Goal: Task Accomplishment & Management: Manage account settings

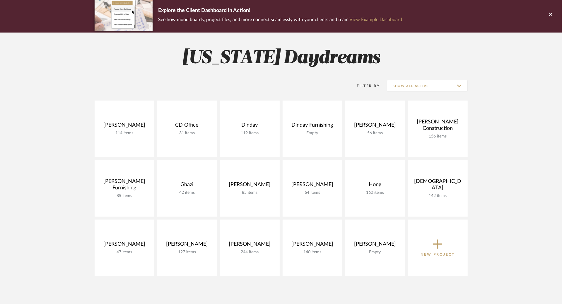
scroll to position [126, 0]
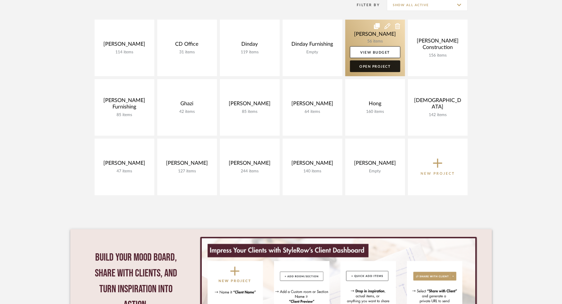
click at [367, 69] on link "Open Project" at bounding box center [375, 66] width 50 height 12
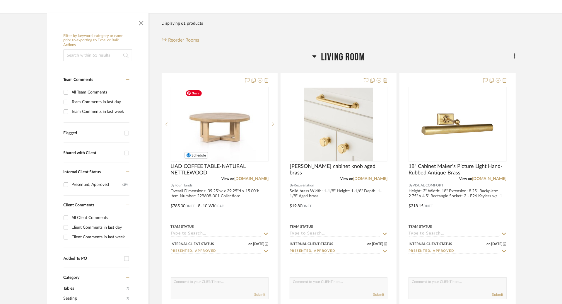
scroll to position [88, 0]
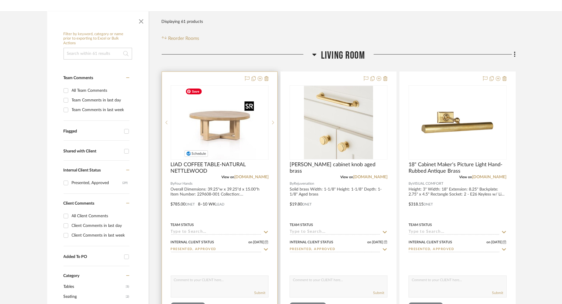
click at [247, 142] on img "0" at bounding box center [219, 122] width 73 height 73
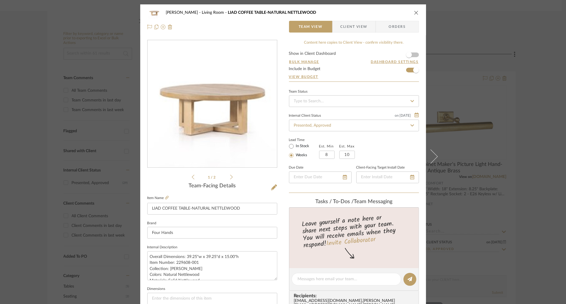
click at [356, 26] on span "Client View" at bounding box center [353, 27] width 27 height 12
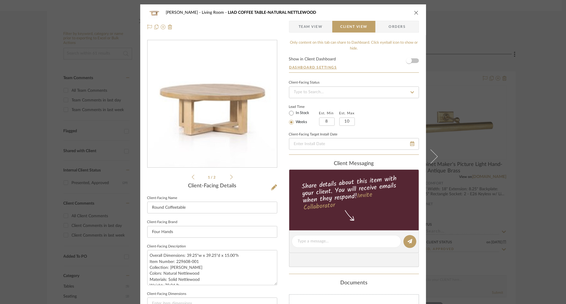
scroll to position [2, 0]
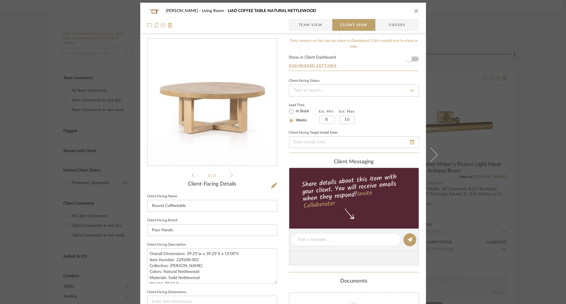
click at [394, 112] on div "Lead Time In Stock Weeks Est. Min 8 Est. Max 10" at bounding box center [354, 112] width 130 height 23
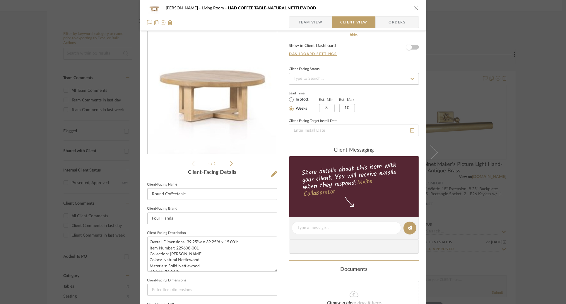
scroll to position [14, 0]
click at [163, 194] on input "Round Coffeetable" at bounding box center [212, 193] width 130 height 12
click at [189, 194] on input "Round Wooden Coffeetable" at bounding box center [212, 193] width 130 height 12
click at [211, 192] on input "Round Wooden Coffeetable" at bounding box center [212, 193] width 130 height 12
type input "Round Wooden Coffee Table"
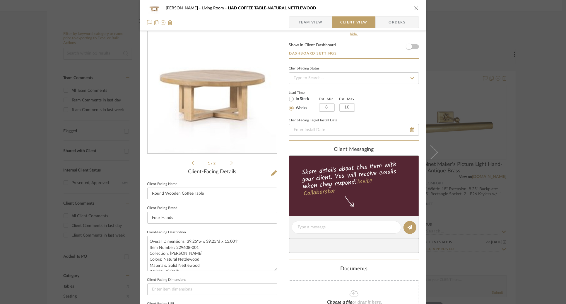
click at [391, 109] on div "Lead Time In Stock Weeks Est. Min 8 Est. Max 10" at bounding box center [354, 100] width 130 height 23
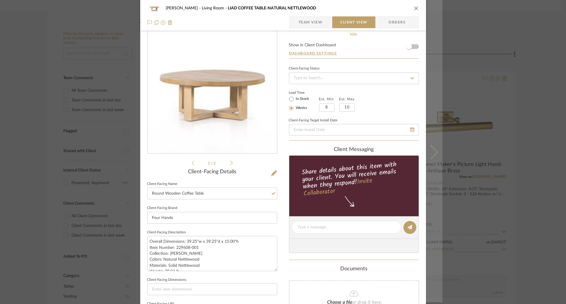
click at [434, 149] on button at bounding box center [434, 152] width 16 height 304
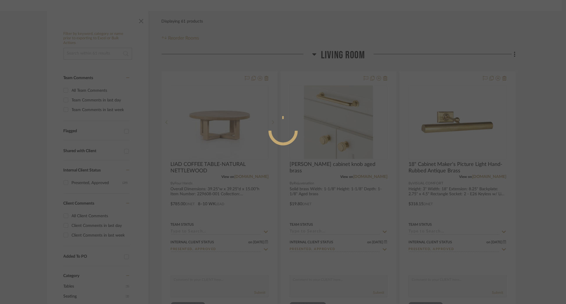
scroll to position [0, 0]
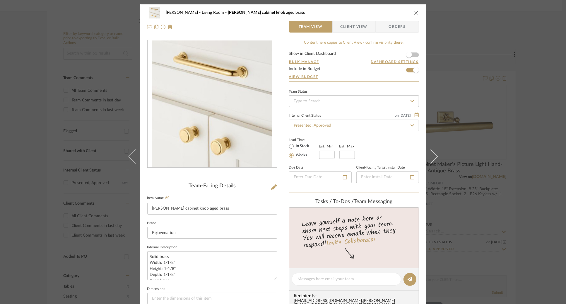
click at [349, 31] on span "Client View" at bounding box center [353, 27] width 27 height 12
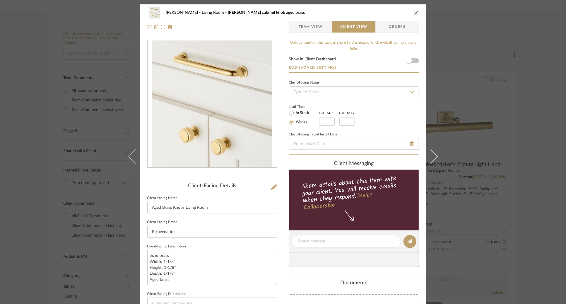
click at [281, 173] on div "[PERSON_NAME] Living Room [PERSON_NAME] cabinet knob aged brass Team View Clien…" at bounding box center [283, 243] width 286 height 478
click at [183, 206] on input "Aged Brass Knobs Living Room" at bounding box center [212, 207] width 130 height 12
type input "Aged Brass Knobs - Living Room"
click at [364, 112] on div "Lead Time In Stock Weeks Est. Min Est. Max" at bounding box center [354, 114] width 130 height 23
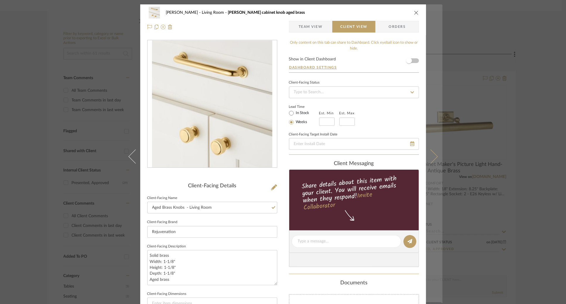
click at [434, 161] on button at bounding box center [434, 156] width 16 height 304
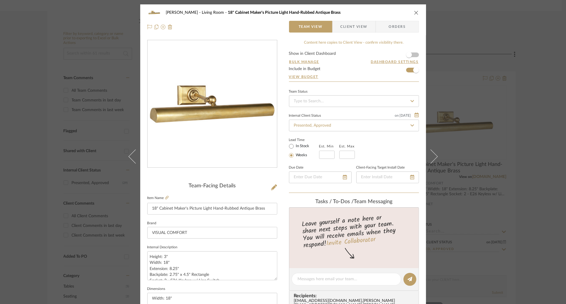
click at [357, 23] on span "Client View" at bounding box center [353, 27] width 27 height 12
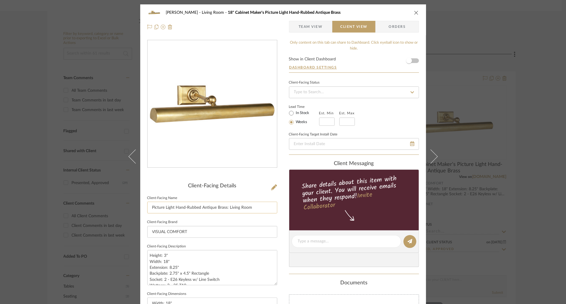
click at [255, 211] on input "Picture Light Hand-Rubbed Antique Brass: Living Room" at bounding box center [212, 207] width 130 height 12
click at [174, 207] on input "Picture Light Hand-Rubbed Antique Brass: Living Room" at bounding box center [212, 207] width 130 height 12
drag, startPoint x: 213, startPoint y: 208, endPoint x: 177, endPoint y: 208, distance: 35.7
click at [177, 208] on input "Picture Light Hand-Rubbed Antique Brass: Living Room" at bounding box center [212, 207] width 130 height 12
click at [188, 209] on input "Picture Light, Brass: Living Room" at bounding box center [212, 207] width 130 height 12
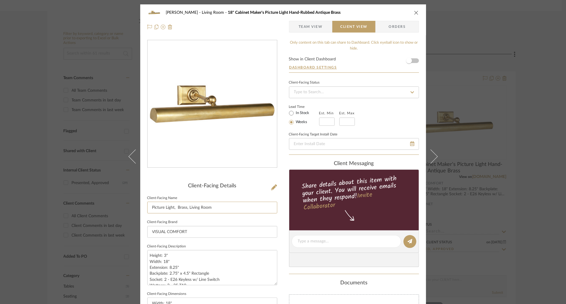
type input "Picture Light, Brass, Living Room"
click at [379, 131] on fieldset "Client-Facing Target Install Date" at bounding box center [354, 140] width 130 height 20
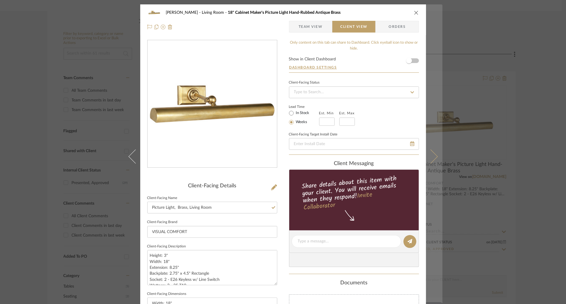
click at [428, 151] on icon at bounding box center [430, 156] width 14 height 14
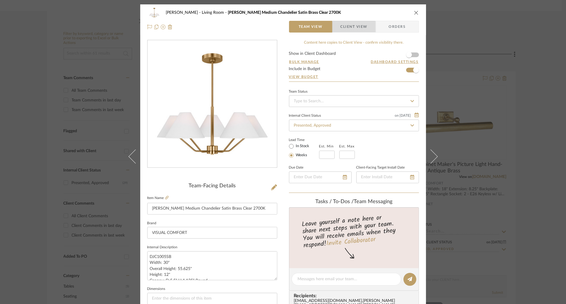
click at [355, 30] on span "Client View" at bounding box center [353, 27] width 27 height 12
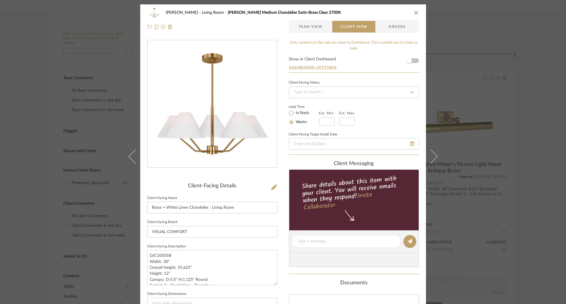
click at [376, 115] on div "Lead Time In Stock Weeks Est. Min Est. Max" at bounding box center [354, 114] width 130 height 23
click at [209, 208] on input "Brass + White Linen Chandelier : Living Room" at bounding box center [212, 207] width 130 height 12
type input "Brass + White Linen Chandelier - Living Room"
click at [378, 121] on div "Lead Time In Stock Weeks Est. Min Est. Max" at bounding box center [354, 114] width 130 height 23
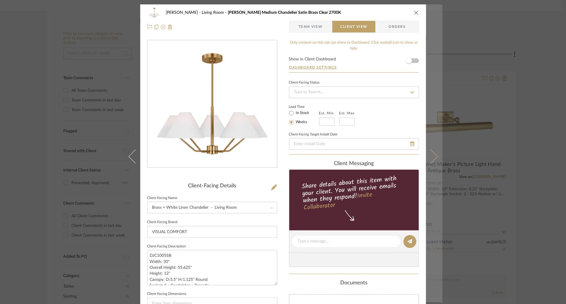
click at [432, 157] on icon at bounding box center [430, 156] width 14 height 14
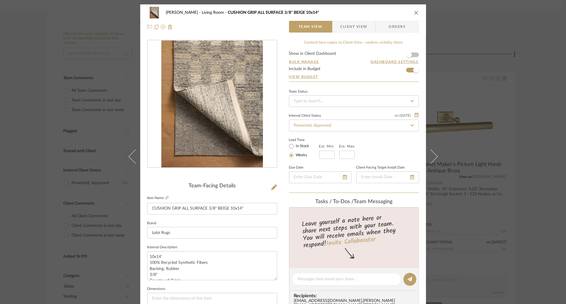
click at [351, 29] on span "Client View" at bounding box center [353, 27] width 27 height 12
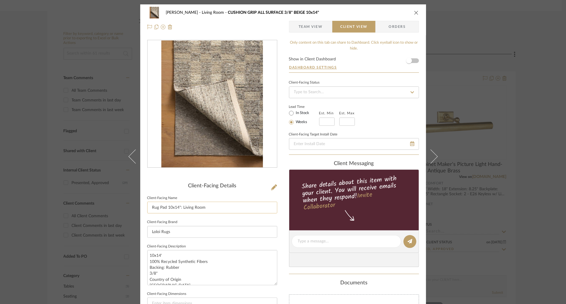
click at [220, 211] on input "Rug Pad 10x14": Living Room" at bounding box center [212, 207] width 130 height 12
click at [386, 114] on div "Lead Time In Stock Weeks Est. Min Est. Max" at bounding box center [354, 114] width 130 height 23
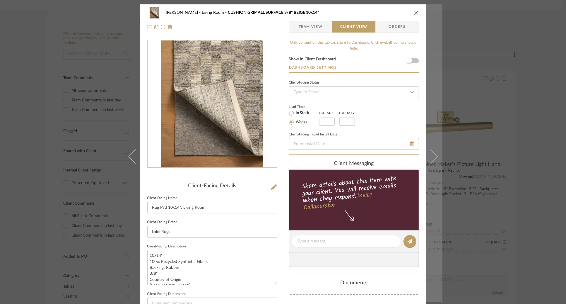
click at [433, 158] on icon at bounding box center [430, 156] width 14 height 14
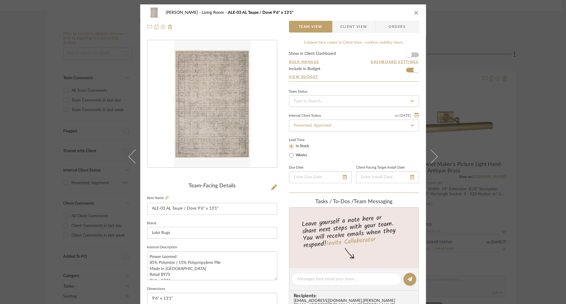
click at [348, 27] on span "Client View" at bounding box center [353, 27] width 27 height 12
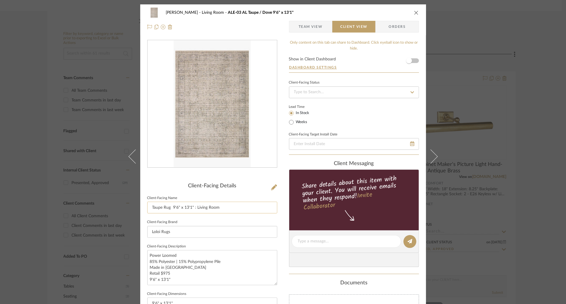
click at [194, 208] on input "Taupe Rug 9'6" x 13'1" : Living Room" at bounding box center [212, 207] width 130 height 12
type input "Taupe Rug 9'6" x 13'1" - Living Room"
click at [367, 115] on div "Lead Time In Stock Weeks" at bounding box center [354, 114] width 130 height 23
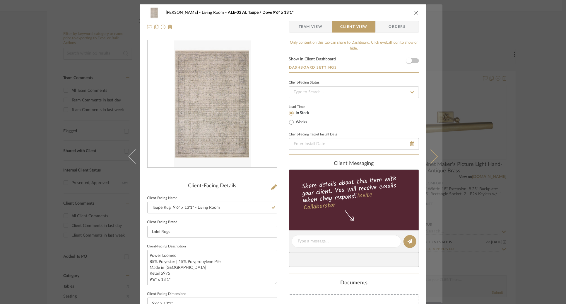
click at [437, 157] on button at bounding box center [434, 156] width 16 height 304
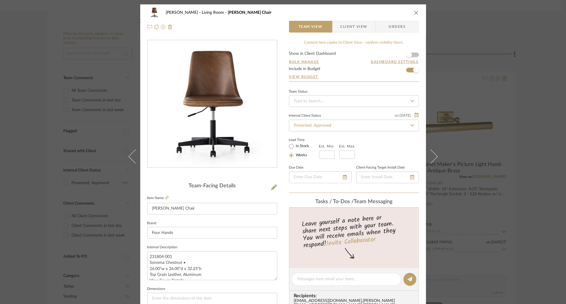
click at [257, 184] on div "Team-Facing Details" at bounding box center [212, 186] width 130 height 6
click at [358, 26] on span "Client View" at bounding box center [353, 27] width 27 height 12
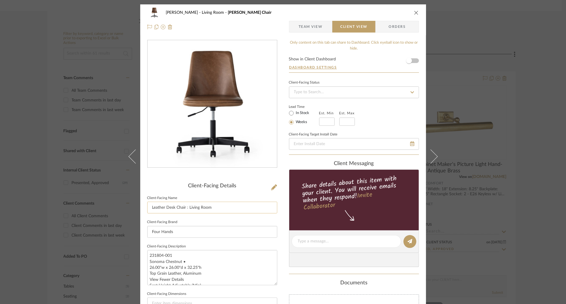
click at [188, 206] on input "Leather Desk Chair : Living Room" at bounding box center [212, 207] width 130 height 12
type input "Leather Desk Chair - Living Room"
click at [381, 118] on div "Lead Time In Stock Weeks Est. Min Est. Max" at bounding box center [354, 114] width 130 height 23
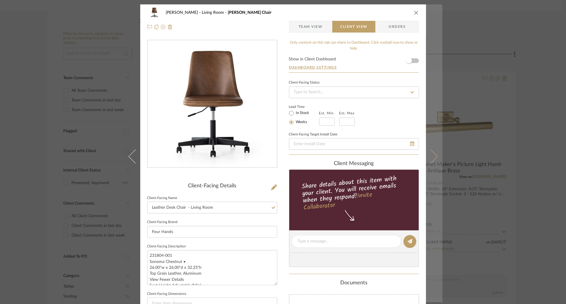
click at [433, 154] on icon at bounding box center [430, 156] width 14 height 14
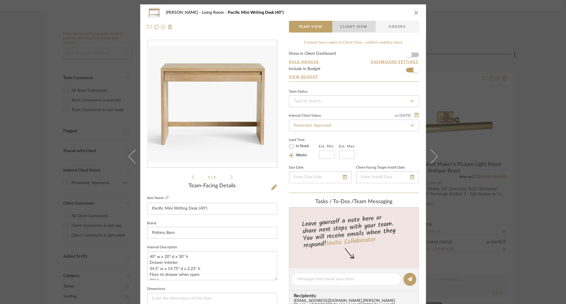
click at [349, 25] on span "Client View" at bounding box center [353, 27] width 27 height 12
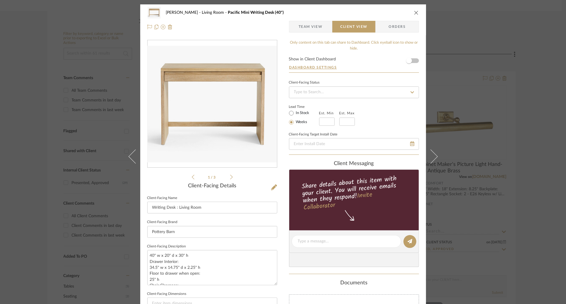
click at [281, 162] on div "[PERSON_NAME] Living Room Pacific Mini Writing Desk (40") Team View Client View…" at bounding box center [283, 243] width 286 height 478
click at [177, 207] on input "Writing Desk : Living Room" at bounding box center [212, 207] width 130 height 12
type input "Writing Desk - Living Room"
click at [384, 115] on div "Lead Time In Stock Weeks Est. Min Est. Max" at bounding box center [354, 114] width 130 height 23
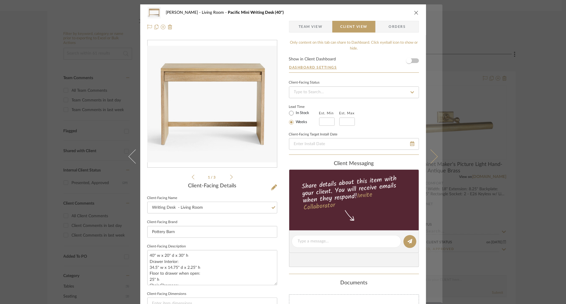
click at [430, 158] on icon at bounding box center [430, 156] width 14 height 14
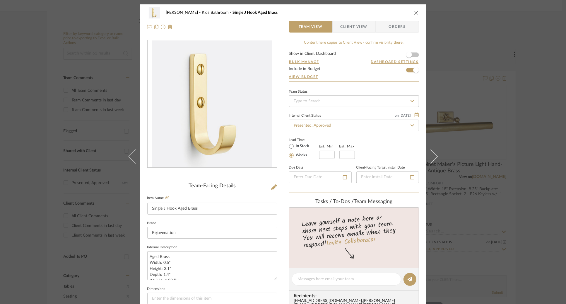
click at [352, 21] on span "Client View" at bounding box center [353, 27] width 27 height 12
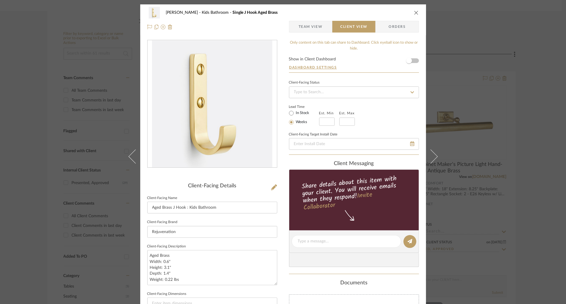
click at [281, 163] on div "[PERSON_NAME] Kids Bathroom Single J Hook Aged Brass Team View Client View Orde…" at bounding box center [283, 243] width 286 height 478
click at [186, 208] on input "Aged Brass J Hook : Kids Bathroom" at bounding box center [212, 207] width 130 height 12
type input "Aged Brass J Hook - Kids Bathroom"
click at [369, 125] on div "Lead Time In Stock Weeks Est. Min Est. Max" at bounding box center [354, 114] width 130 height 23
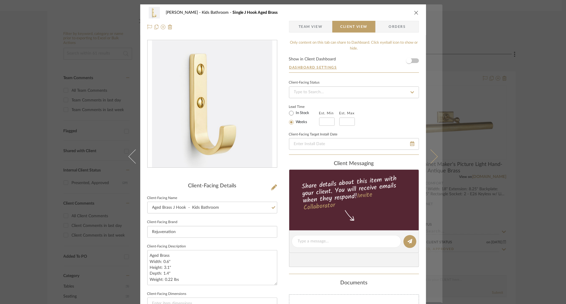
click at [435, 156] on icon at bounding box center [430, 156] width 14 height 14
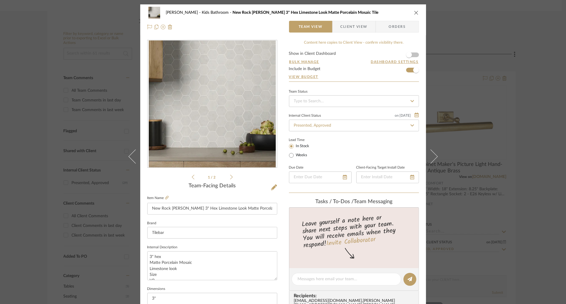
click at [350, 28] on span "Client View" at bounding box center [353, 27] width 27 height 12
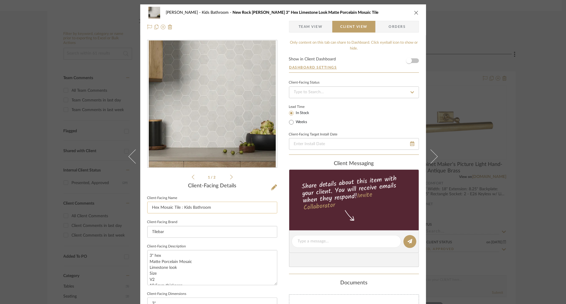
click at [182, 209] on input "Hex Mosaic Tile : Kids Bathroom" at bounding box center [212, 207] width 130 height 12
type input "Hex Mosaic Tile - Kids Bathroom"
click at [365, 117] on div "Lead Time In Stock Weeks" at bounding box center [354, 114] width 130 height 23
click at [372, 119] on div "Lead Time In Stock Weeks" at bounding box center [354, 114] width 130 height 23
click at [396, 125] on div "Client-Facing Status Lead Time In Stock Weeks Client-Facing Target Install Date" at bounding box center [354, 116] width 130 height 76
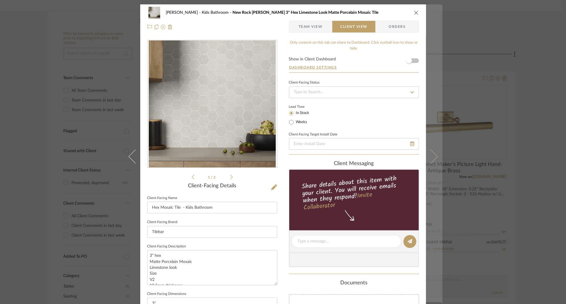
click at [434, 153] on button at bounding box center [434, 156] width 16 height 304
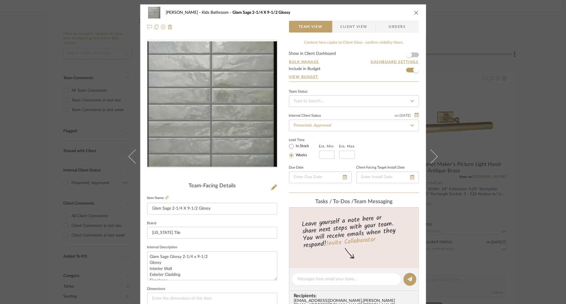
click at [349, 30] on span "Client View" at bounding box center [353, 27] width 27 height 12
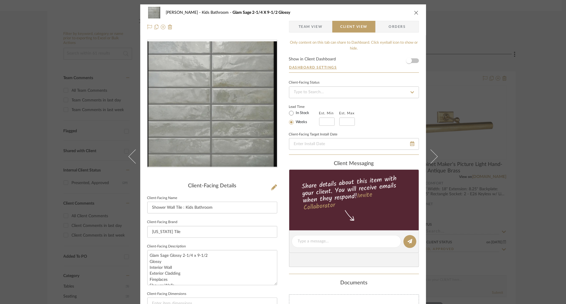
click at [371, 109] on div "Lead Time In Stock Weeks Est. Min Est. Max" at bounding box center [354, 114] width 130 height 23
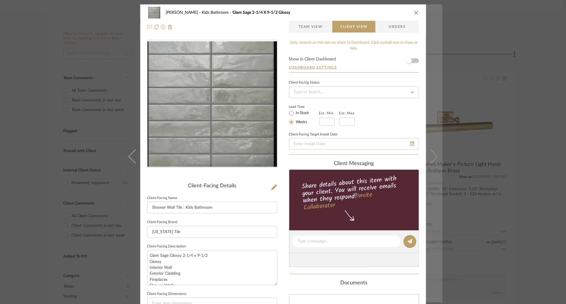
click at [432, 158] on icon at bounding box center [430, 156] width 14 height 14
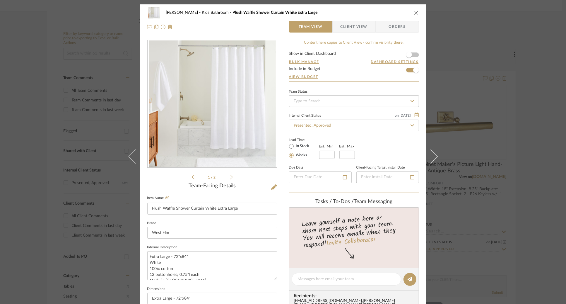
click at [352, 28] on span "Client View" at bounding box center [353, 27] width 27 height 12
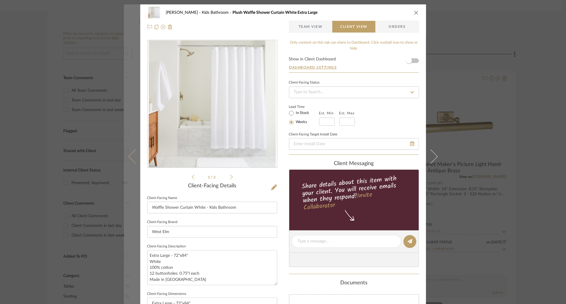
click at [132, 154] on icon at bounding box center [135, 156] width 14 height 14
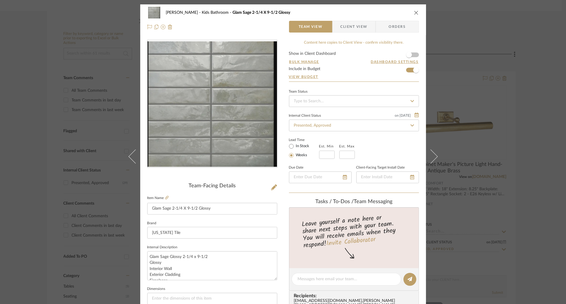
click at [355, 18] on div "[PERSON_NAME] Kids Bathroom Glam Sage 2-1/4 X 9-1/2 Glossy Team View Client Vie…" at bounding box center [283, 19] width 286 height 31
click at [353, 28] on span "Client View" at bounding box center [353, 27] width 27 height 12
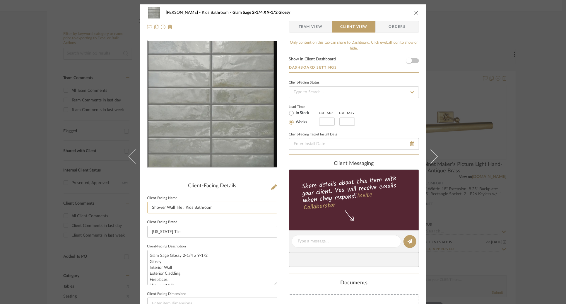
click at [182, 208] on input "Shower Wall Tile : Kids Bathroom" at bounding box center [212, 207] width 130 height 12
type input "Shower Wall Tile - Kids Bathroom"
click at [379, 105] on div "Lead Time In Stock Weeks Est. Min Est. Max" at bounding box center [354, 114] width 130 height 23
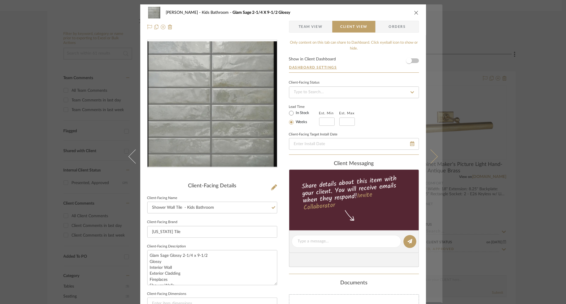
click at [434, 158] on button at bounding box center [434, 156] width 16 height 304
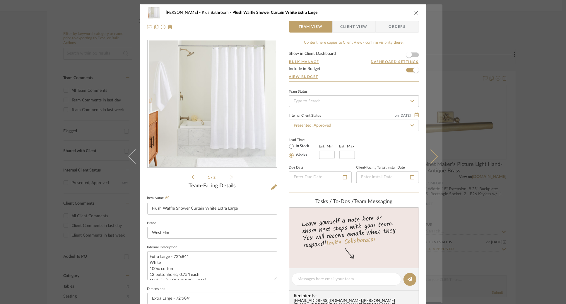
click at [432, 152] on button at bounding box center [434, 156] width 16 height 304
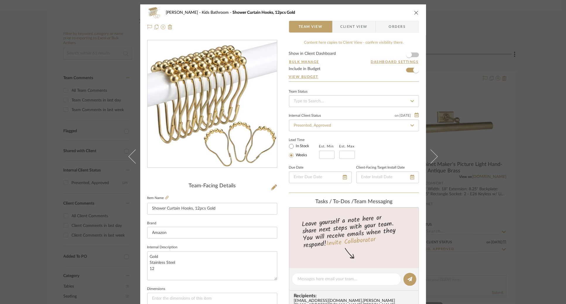
click at [349, 31] on span "Client View" at bounding box center [353, 27] width 27 height 12
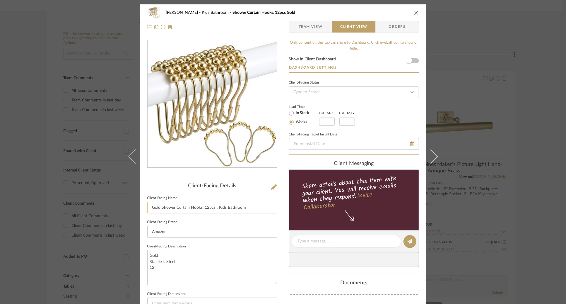
click at [215, 208] on input "Gold Shower Curtain Hooks, 12pcs : Kids Bathroom" at bounding box center [212, 207] width 130 height 12
type input "Gold Shower Curtain Hooks, 12pcs - Kids Bathroom"
click at [389, 114] on div "Lead Time In Stock Weeks Est. Min Est. Max" at bounding box center [354, 114] width 130 height 23
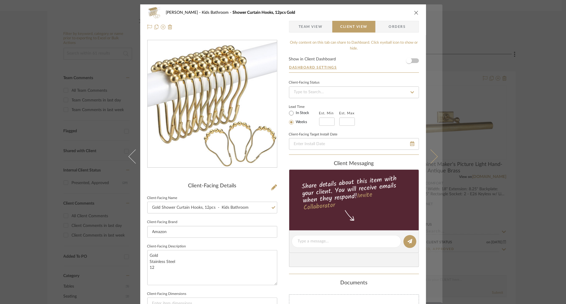
click at [433, 152] on button at bounding box center [434, 156] width 16 height 304
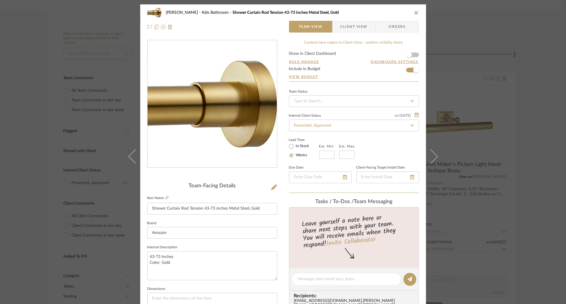
click at [364, 28] on span "Client View" at bounding box center [353, 27] width 27 height 12
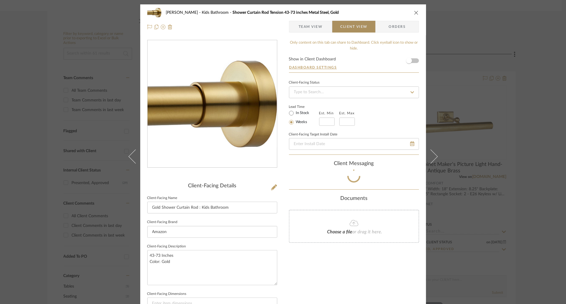
click at [364, 28] on span "Client View" at bounding box center [353, 27] width 27 height 12
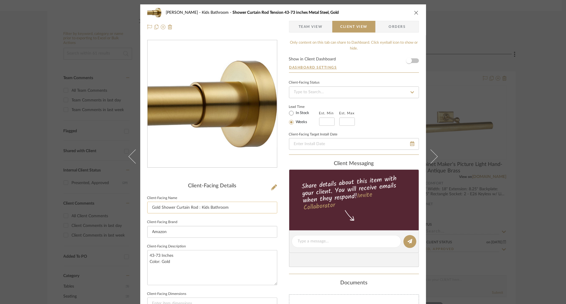
click at [198, 208] on input "Gold Shower Curtain Rod : Kids Bathroom" at bounding box center [212, 207] width 130 height 12
type input "Gold Shower Curtain Rod - Kids Bathroom"
click at [361, 124] on sr-operation-status-container "Lead Time In Stock Weeks Est. Min Est. Max" at bounding box center [326, 115] width 75 height 22
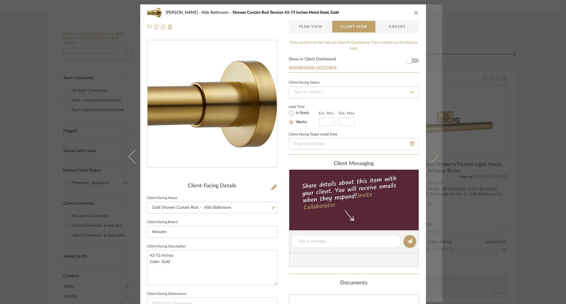
click at [437, 163] on button at bounding box center [434, 156] width 16 height 304
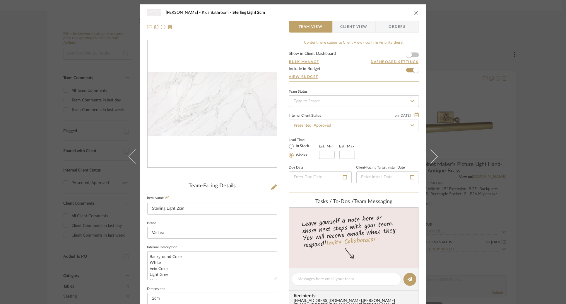
click at [363, 28] on span "Client View" at bounding box center [353, 27] width 27 height 12
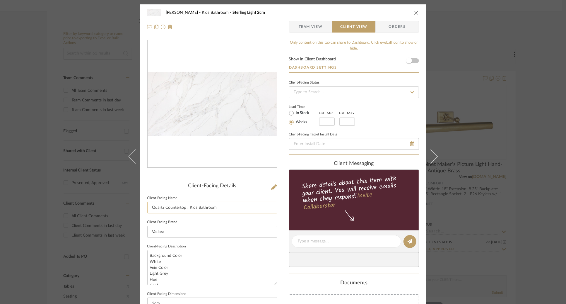
click at [186, 207] on input "Quartz Countertop : Kids Bathroom" at bounding box center [212, 207] width 130 height 12
type input "Quartz Countertop - Kids Bathroom"
click at [374, 124] on div "Lead Time In Stock Weeks Est. Min Est. Max" at bounding box center [354, 114] width 130 height 23
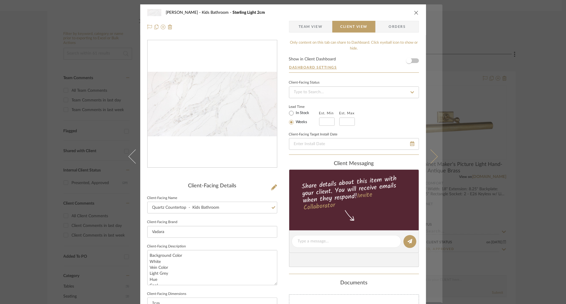
click at [435, 152] on button at bounding box center [434, 156] width 16 height 304
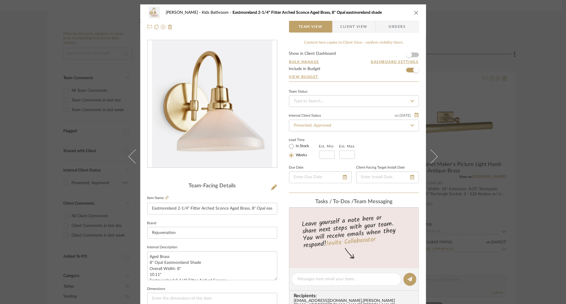
click at [350, 31] on span "Client View" at bounding box center [353, 27] width 27 height 12
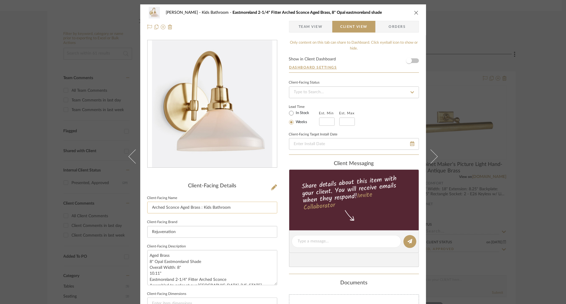
click at [200, 207] on input "Arched Sconce Aged Brass : Kids Bathroom" at bounding box center [212, 207] width 130 height 12
type input "Arched Sconce Aged Brass - Kids Bathroom"
click at [368, 127] on div "Client-Facing Status Lead Time In Stock Weeks Est. Min Est. Max Client-Facing T…" at bounding box center [354, 116] width 130 height 76
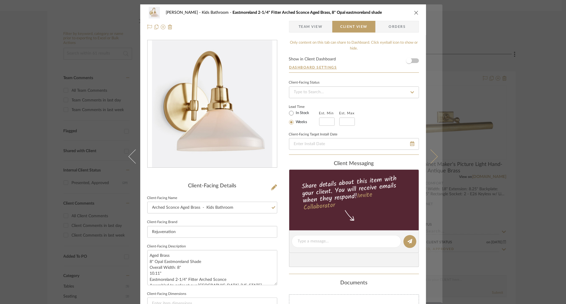
click at [435, 156] on icon at bounding box center [430, 156] width 14 height 14
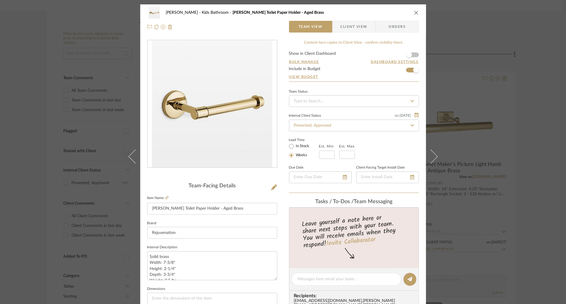
click at [346, 28] on span "Client View" at bounding box center [353, 27] width 27 height 12
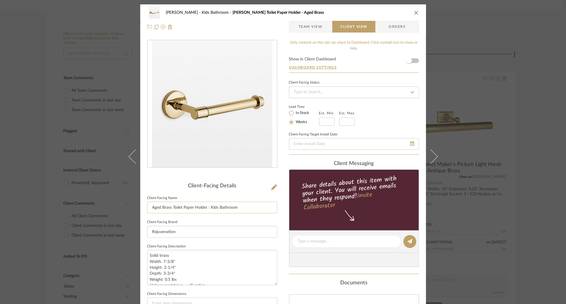
click at [208, 209] on input "Aged Brass Toilet Paper Holder : Kids Bathroom" at bounding box center [212, 207] width 130 height 12
type input "Aged Brass Toilet Paper Holder - Kids Bathroom"
click at [387, 120] on div "Lead Time In Stock Weeks Est. Min Est. Max" at bounding box center [354, 114] width 130 height 23
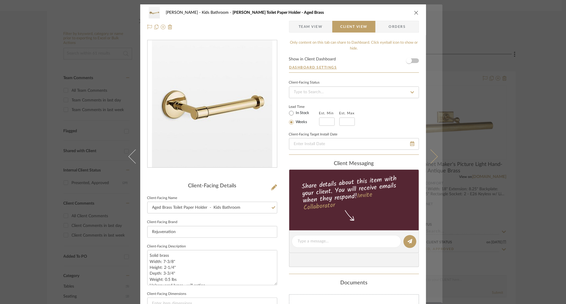
click at [431, 157] on icon at bounding box center [430, 156] width 14 height 14
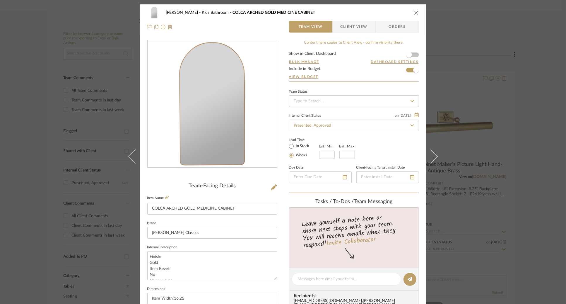
click at [343, 23] on span "Client View" at bounding box center [353, 27] width 27 height 12
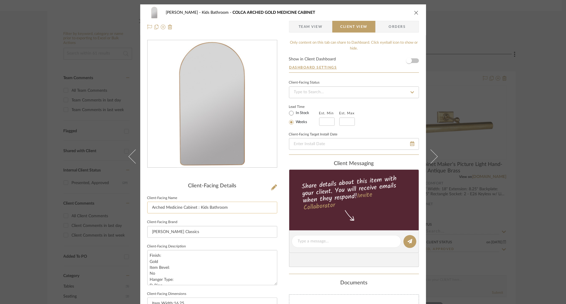
click at [198, 208] on input "Arched Medicine Cabinet : Kids Bathroom" at bounding box center [212, 207] width 130 height 12
type input "Arched Medicine Cabinet - Kids Bathroom"
click at [388, 118] on div "Lead Time In Stock Weeks Est. Min Est. Max" at bounding box center [354, 114] width 130 height 23
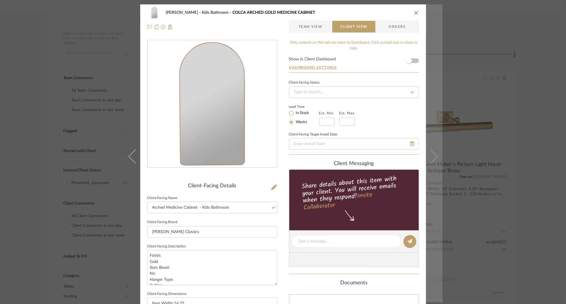
click at [435, 159] on button at bounding box center [434, 156] width 16 height 304
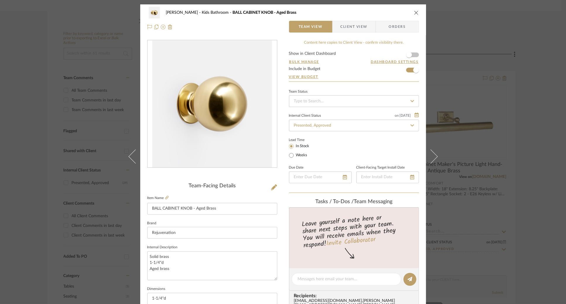
click at [355, 28] on span "Client View" at bounding box center [353, 27] width 27 height 12
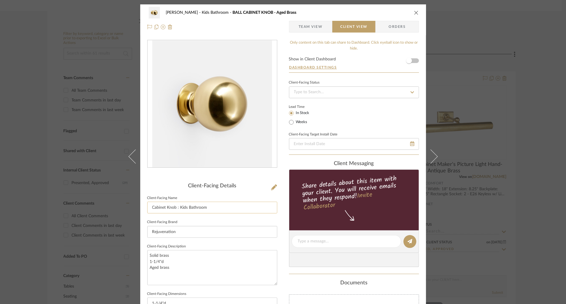
click at [177, 208] on input "Cabinet Knob : Kids Bathroom" at bounding box center [212, 207] width 130 height 12
type input "Cabinet Knob - Kids Bathroom"
click at [388, 117] on div "Lead Time In Stock Weeks" at bounding box center [354, 114] width 130 height 23
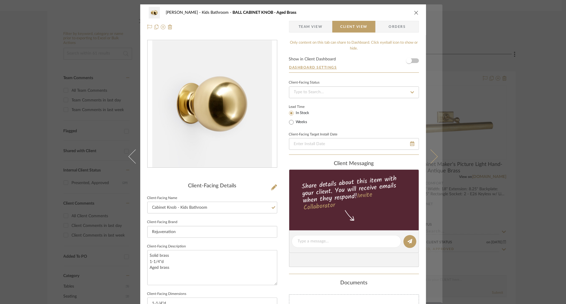
click at [434, 155] on icon at bounding box center [430, 156] width 14 height 14
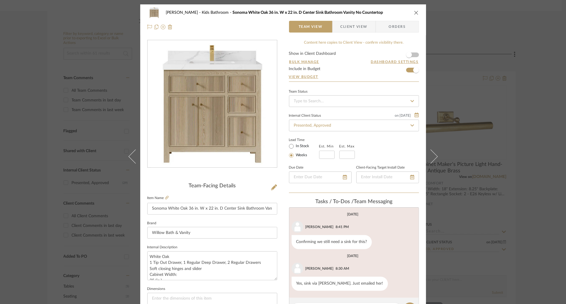
click at [359, 30] on span "Client View" at bounding box center [353, 27] width 27 height 12
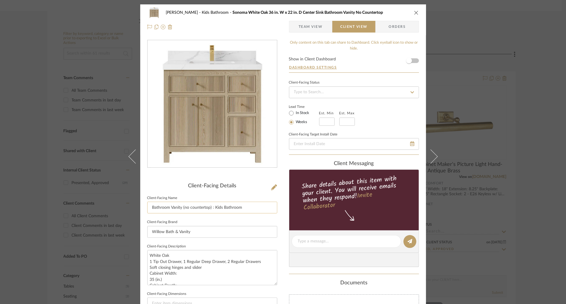
click at [212, 208] on input "Bathroom Vanity (no countertop) : Kids Bathroom" at bounding box center [212, 207] width 130 height 12
type input "Bathroom Vanity (no countertop) - Kids Bathroom"
click at [376, 119] on div "Lead Time In Stock Weeks Est. Min Est. Max" at bounding box center [354, 114] width 130 height 23
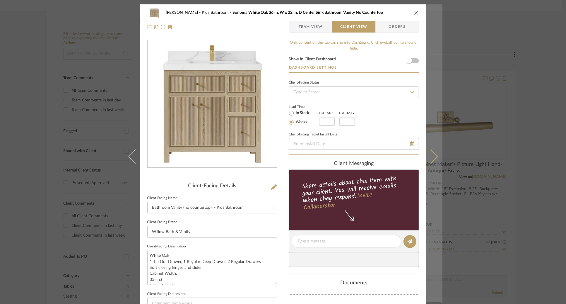
click at [433, 150] on button at bounding box center [434, 156] width 16 height 304
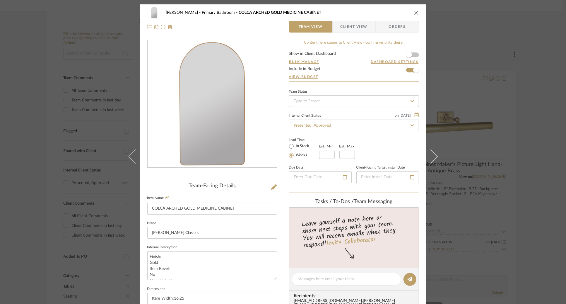
click at [348, 28] on span "Client View" at bounding box center [353, 27] width 27 height 12
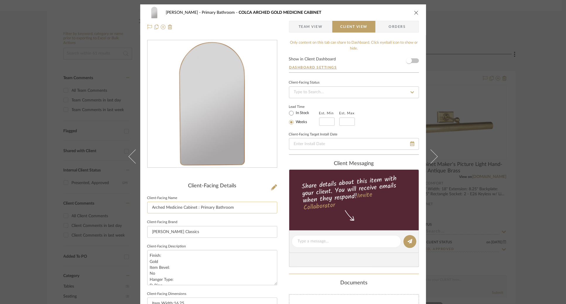
click at [198, 208] on input "Arched Medicine Cabinet : Primary Bathroom" at bounding box center [212, 207] width 130 height 12
type input "Arched Medicine Cabinet - Primary Bathroom"
click at [385, 108] on div "Lead Time In Stock Weeks Est. Min Est. Max" at bounding box center [354, 114] width 130 height 23
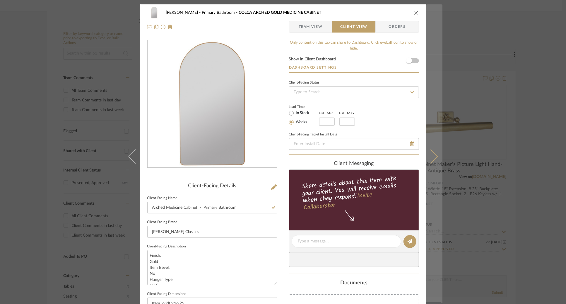
click at [427, 153] on icon at bounding box center [430, 156] width 14 height 14
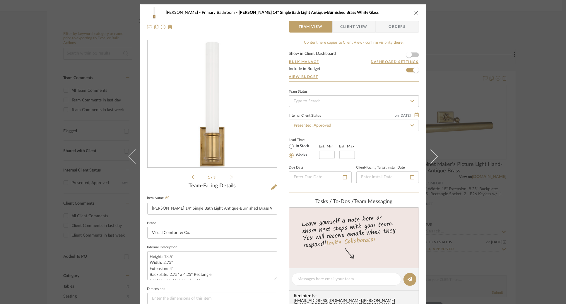
click at [352, 29] on span "Client View" at bounding box center [353, 27] width 27 height 12
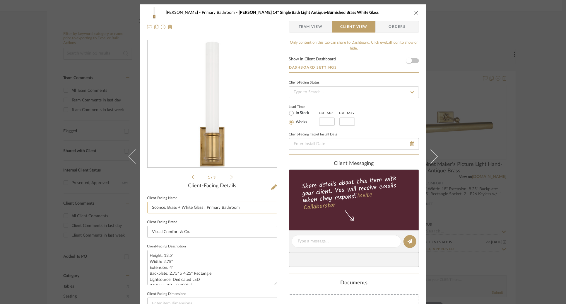
click at [202, 208] on input "Sconce, Brass + White Glass : Primary Bathroom" at bounding box center [212, 207] width 130 height 12
type input "Sconce, Brass + White Glass - Primary Bathroom"
click at [378, 108] on div "Lead Time In Stock Weeks Est. Min Est. Max" at bounding box center [354, 114] width 130 height 23
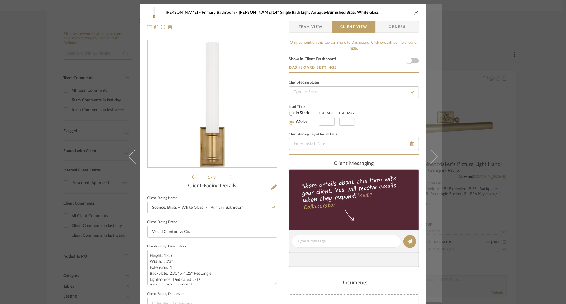
click at [429, 158] on icon at bounding box center [430, 156] width 14 height 14
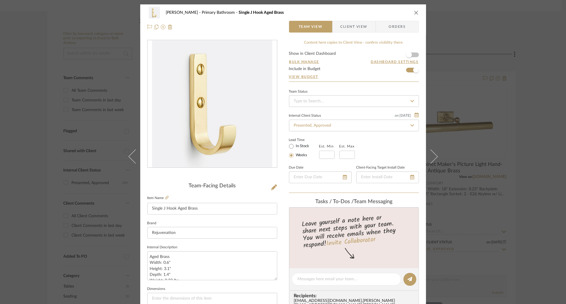
click at [362, 25] on span "Client View" at bounding box center [353, 27] width 27 height 12
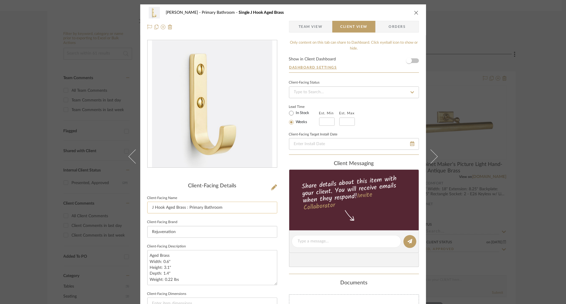
click at [186, 208] on input "J Hook Aged Brass : Primary Bathroom" at bounding box center [212, 207] width 130 height 12
type input "J Hook Aged Brass - Primary Bathroom"
click at [374, 123] on div "Lead Time In Stock Weeks Est. Min Est. Max" at bounding box center [354, 114] width 130 height 23
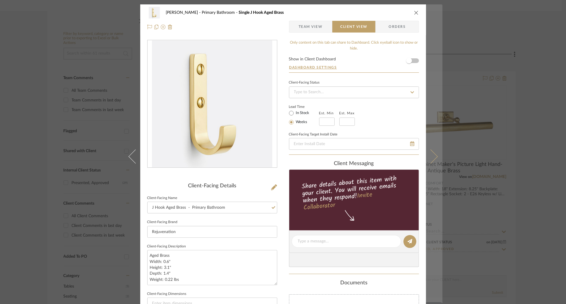
click at [432, 159] on icon at bounding box center [430, 156] width 14 height 14
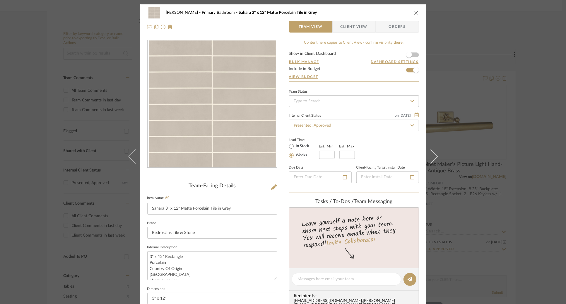
click at [352, 25] on span "Client View" at bounding box center [353, 27] width 27 height 12
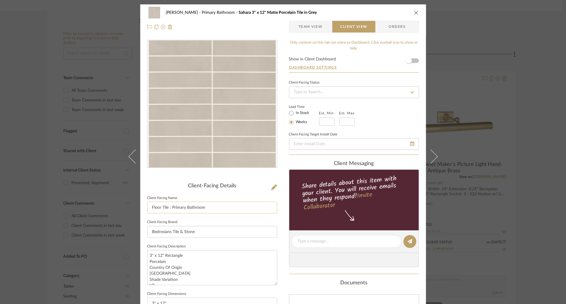
click at [169, 208] on input "Floor Tile : Primary Bathroom" at bounding box center [212, 207] width 130 height 12
type input "Floor Tile - Primary Bathroom"
click at [376, 105] on div "Lead Time In Stock Weeks Est. Min Est. Max" at bounding box center [354, 114] width 130 height 23
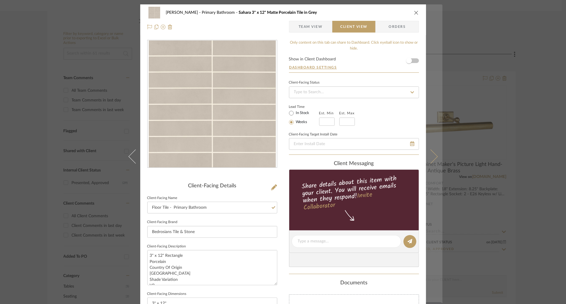
click at [436, 160] on button at bounding box center [434, 156] width 16 height 304
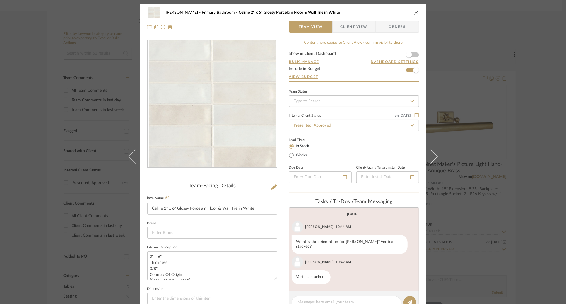
click at [349, 29] on span "Client View" at bounding box center [353, 27] width 27 height 12
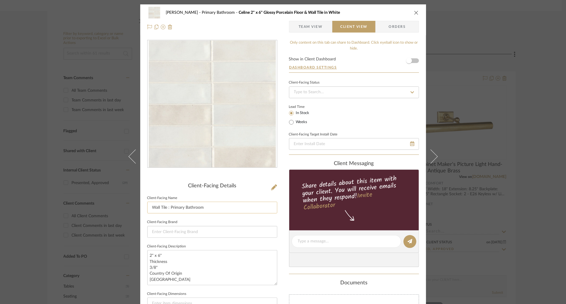
click at [168, 208] on input "Wall Tile : Primary Bathroom" at bounding box center [212, 207] width 130 height 12
type input "Wall Tile - Primary Bathroom"
click at [373, 113] on div "Lead Time In Stock Weeks" at bounding box center [354, 114] width 130 height 23
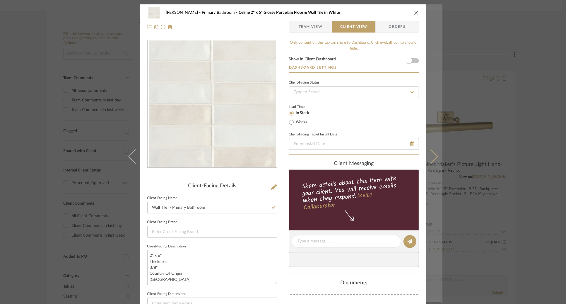
click at [437, 157] on button at bounding box center [434, 156] width 16 height 304
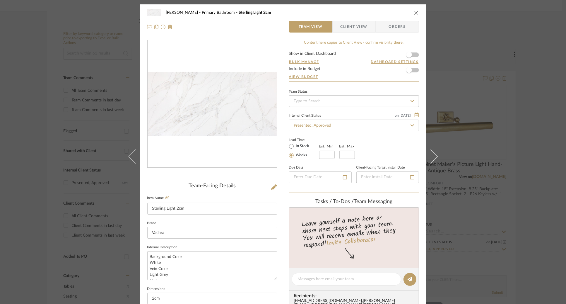
click at [349, 31] on span "Client View" at bounding box center [353, 27] width 27 height 12
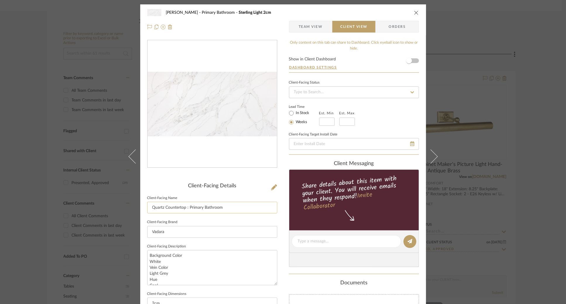
click at [187, 209] on input "Quartz Countertop : Primary Bathroom" at bounding box center [212, 207] width 130 height 12
type input "Quartz Countertop - Primary Bathroom"
click at [386, 103] on div "Lead Time In Stock Weeks Est. Min Est. Max" at bounding box center [354, 114] width 130 height 23
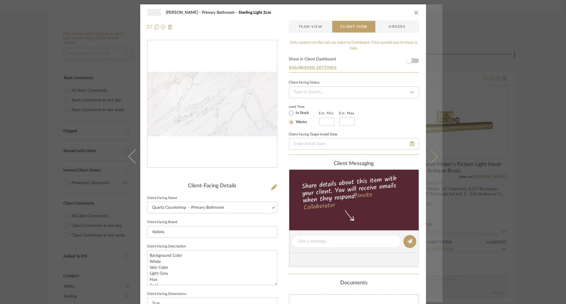
click at [436, 156] on button at bounding box center [434, 156] width 16 height 304
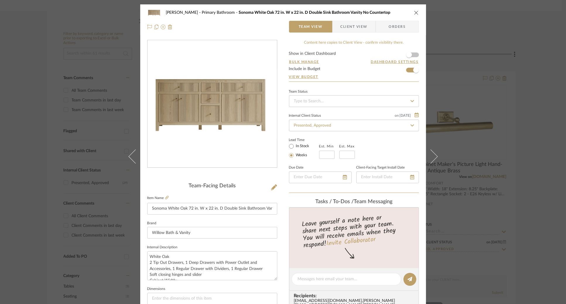
click at [351, 30] on span "Client View" at bounding box center [353, 27] width 27 height 12
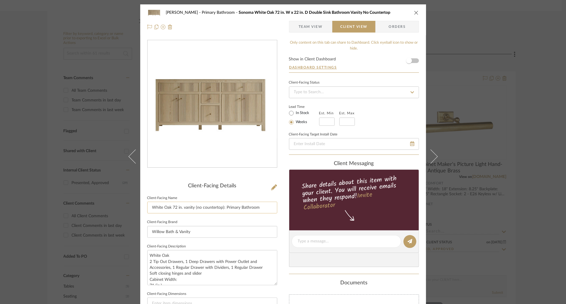
click at [223, 207] on input "White Oak 72 in. vanity (no countertop): Primary Bathroom" at bounding box center [212, 207] width 130 height 12
click at [221, 209] on input "White Oak 72 in. vanity (no countertop). - Primary Bathroom" at bounding box center [212, 207] width 130 height 12
type input "White Oak 72 in. vanity (no countertop) - Primary Bathroom"
click at [397, 117] on div "Lead Time In Stock Weeks Est. Min Est. Max" at bounding box center [354, 114] width 130 height 23
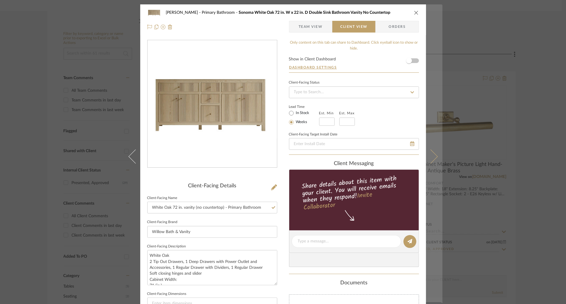
click at [434, 159] on button at bounding box center [434, 156] width 16 height 304
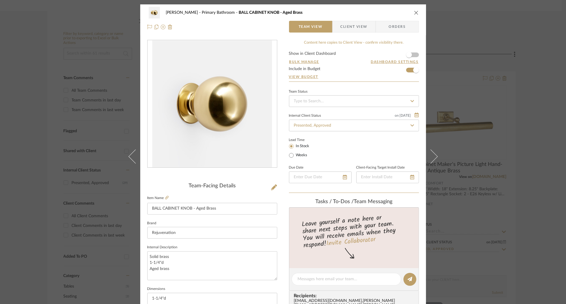
click at [355, 28] on span "Client View" at bounding box center [353, 27] width 27 height 12
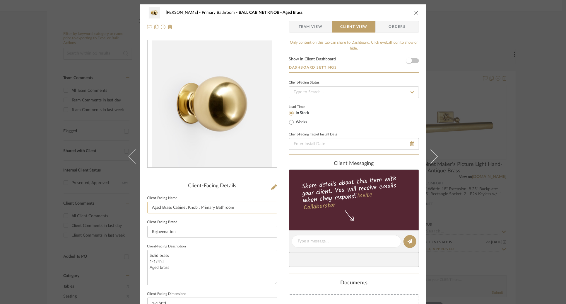
click at [198, 207] on input "Aged Brass Cabinet Knob : Primary Bathroom" at bounding box center [212, 207] width 130 height 12
type input "Aged Brass Cabinet Knob - Primary Bathroom"
click at [340, 118] on div "Lead Time In Stock Weeks" at bounding box center [354, 114] width 130 height 23
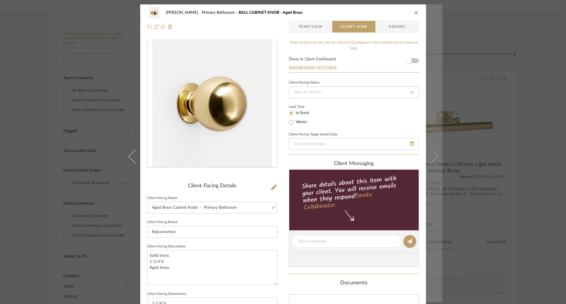
click at [435, 155] on button at bounding box center [434, 156] width 16 height 304
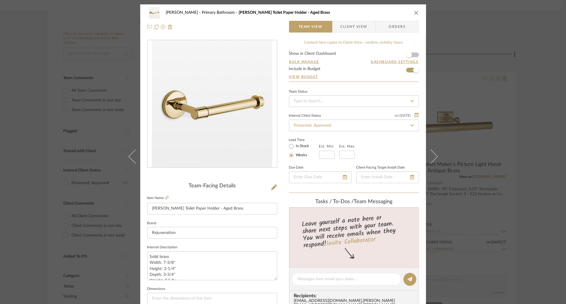
click at [360, 25] on span "Client View" at bounding box center [353, 27] width 27 height 12
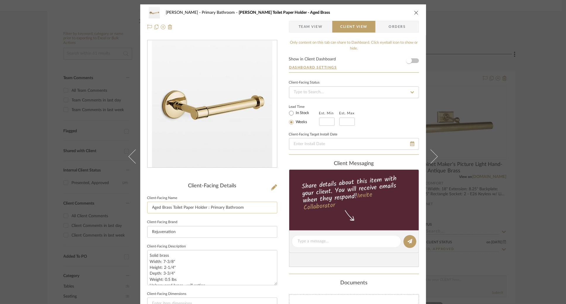
click at [207, 207] on input "Aged Brass Toilet Paper Holder : Primary Bathroom" at bounding box center [212, 207] width 130 height 12
type input "Aged Brass Toilet Paper Holder - Primary Bathroom"
click at [371, 123] on div "Lead Time In Stock Weeks Est. Min Est. Max" at bounding box center [354, 114] width 130 height 23
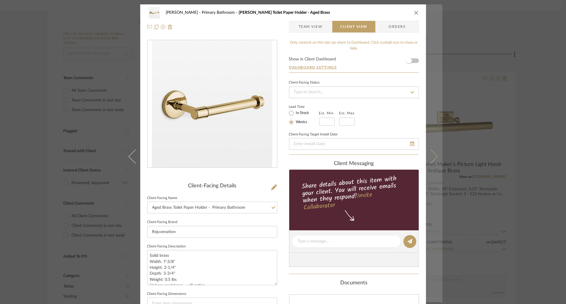
click at [433, 154] on icon at bounding box center [430, 156] width 14 height 14
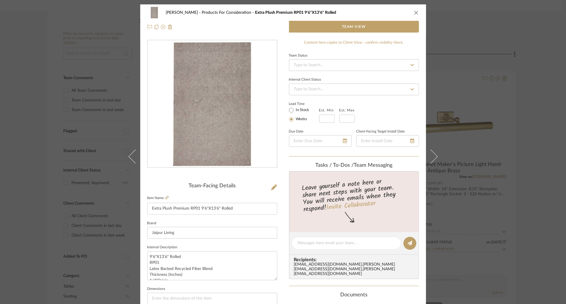
click at [414, 13] on icon "close" at bounding box center [416, 12] width 5 height 5
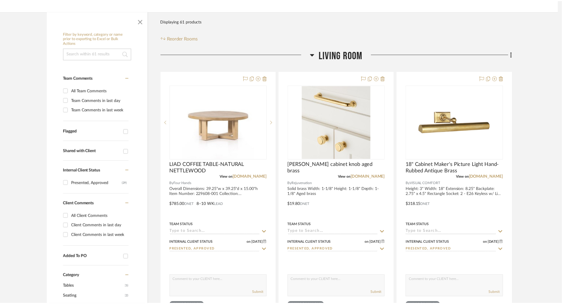
scroll to position [88, 0]
